Goal: Information Seeking & Learning: Learn about a topic

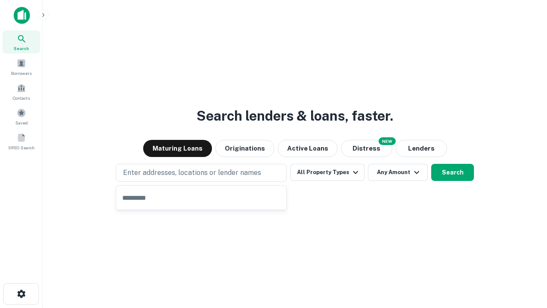
type input "**********"
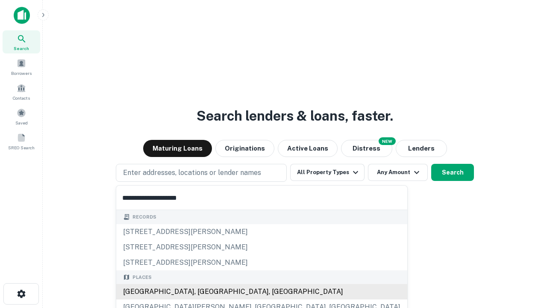
click at [204, 292] on div "Santa Monica, CA, USA" at bounding box center [261, 291] width 291 height 15
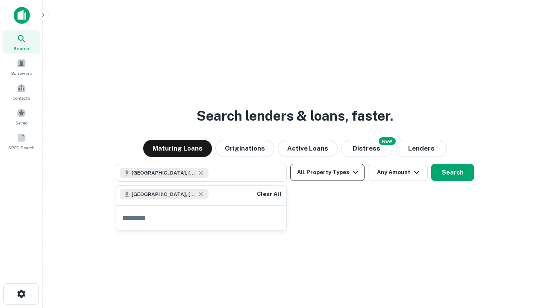
click at [328, 172] on button "All Property Types" at bounding box center [327, 172] width 74 height 17
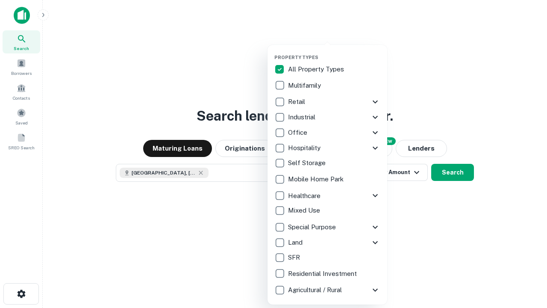
click at [334, 52] on button "button" at bounding box center [335, 52] width 120 height 0
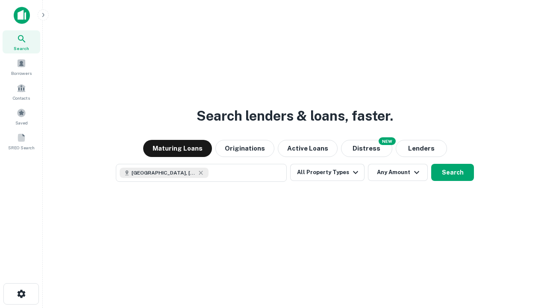
scroll to position [14, 0]
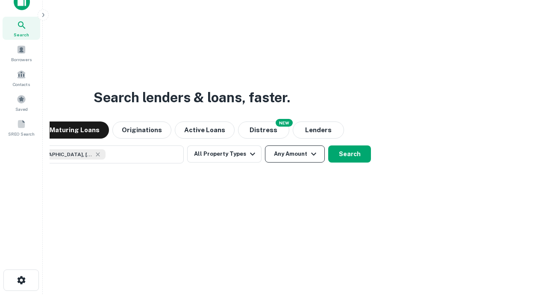
click at [265, 145] on button "Any Amount" at bounding box center [295, 153] width 60 height 17
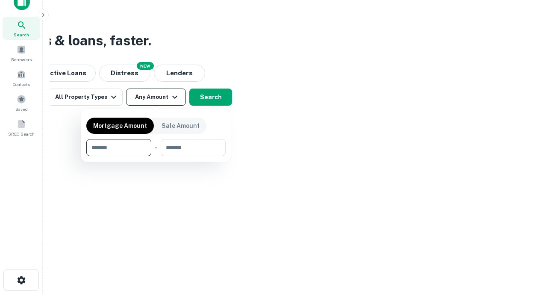
type input "*******"
click at [156, 156] on button "button" at bounding box center [155, 156] width 139 height 0
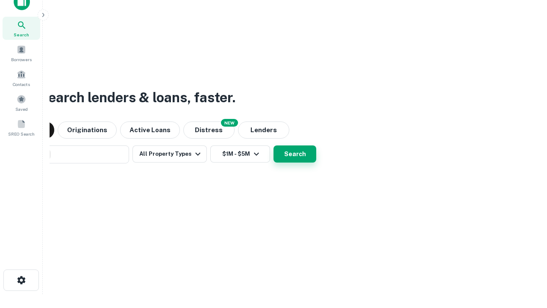
click at [274, 145] on button "Search" at bounding box center [295, 153] width 43 height 17
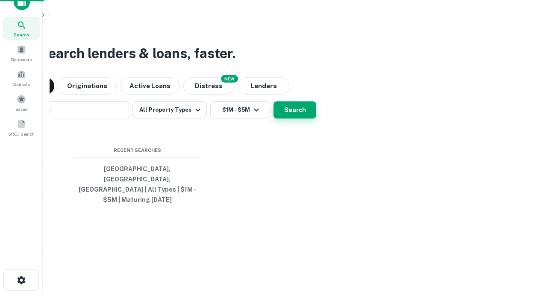
scroll to position [28, 242]
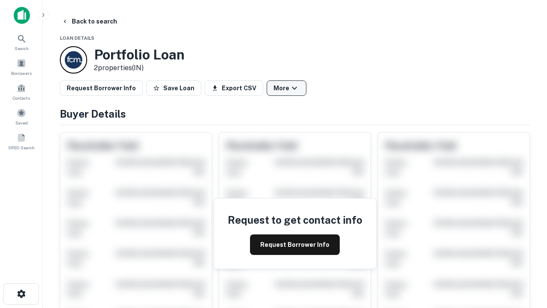
click at [287, 88] on button "More" at bounding box center [287, 87] width 40 height 15
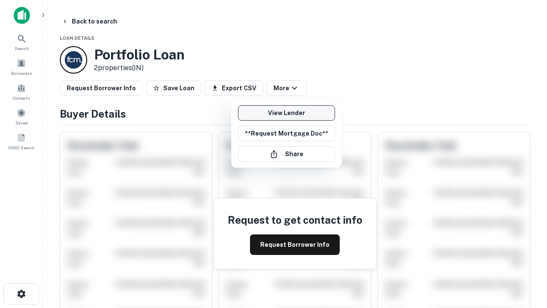
click at [287, 113] on link "View Lender" at bounding box center [286, 112] width 97 height 15
